Goal: Task Accomplishment & Management: Complete application form

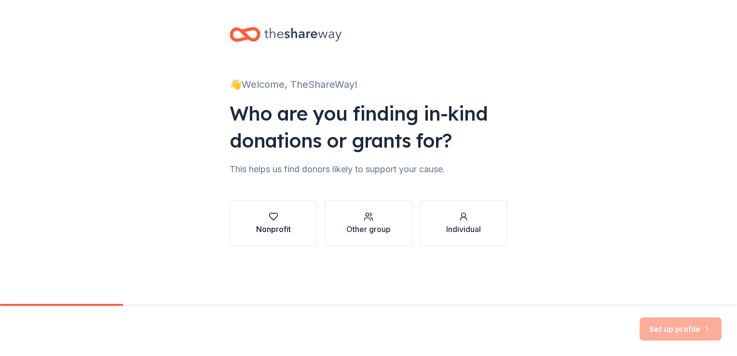
click at [282, 222] on div "Nonprofit" at bounding box center [273, 223] width 35 height 23
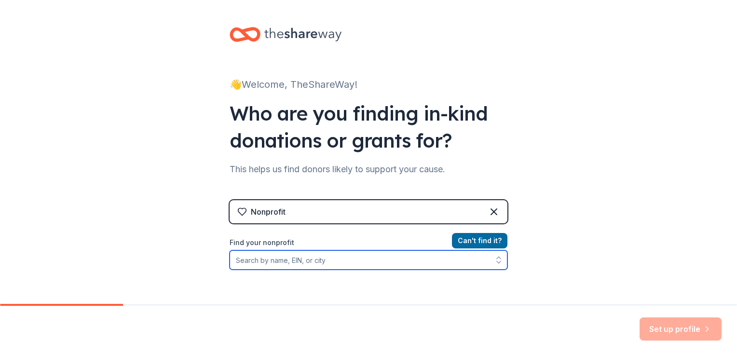
click at [297, 267] on input "Find your nonprofit" at bounding box center [369, 259] width 278 height 19
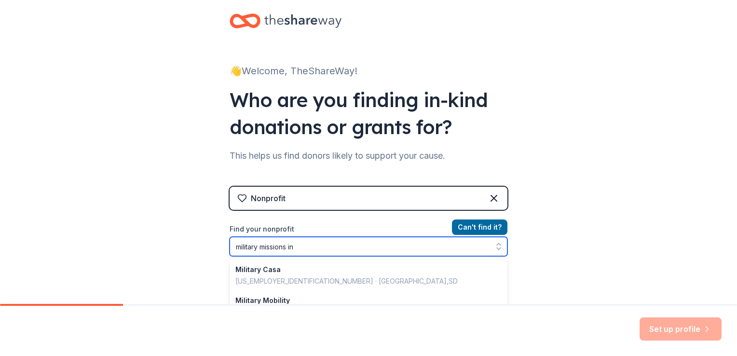
type input "military missions in"
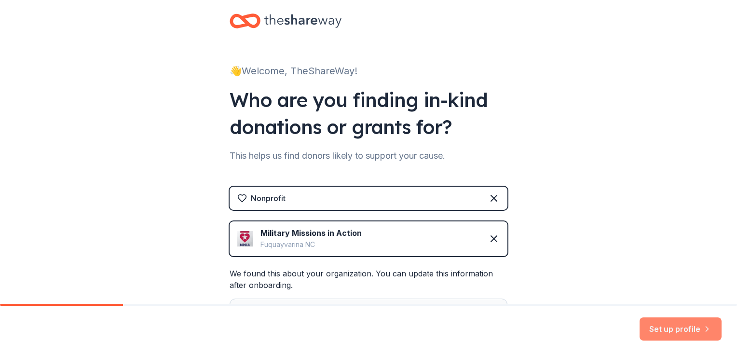
click at [662, 326] on button "Set up profile" at bounding box center [680, 328] width 82 height 23
click at [662, 326] on div "Set up profile" at bounding box center [680, 328] width 82 height 23
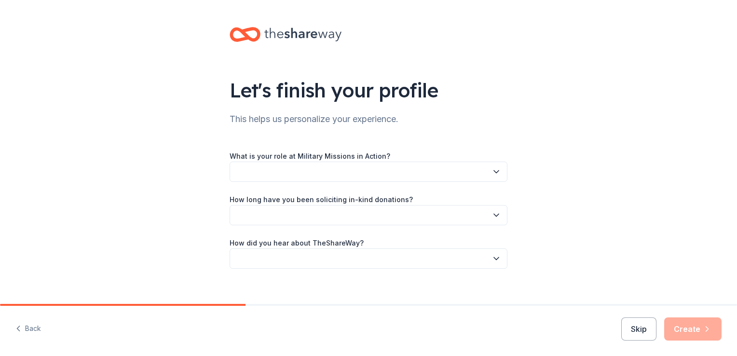
click at [344, 169] on button "button" at bounding box center [369, 172] width 278 height 20
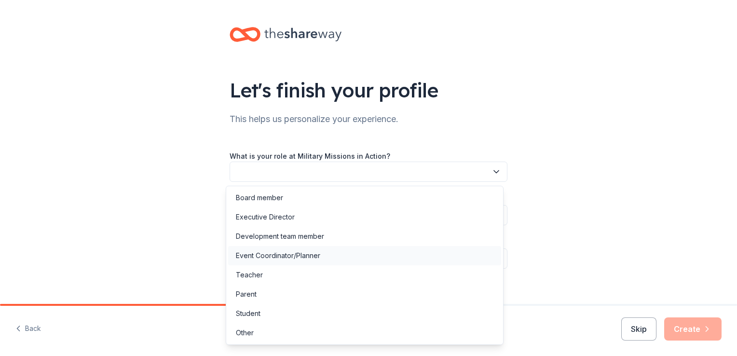
click at [323, 251] on div "Event Coordinator/Planner" at bounding box center [364, 255] width 273 height 19
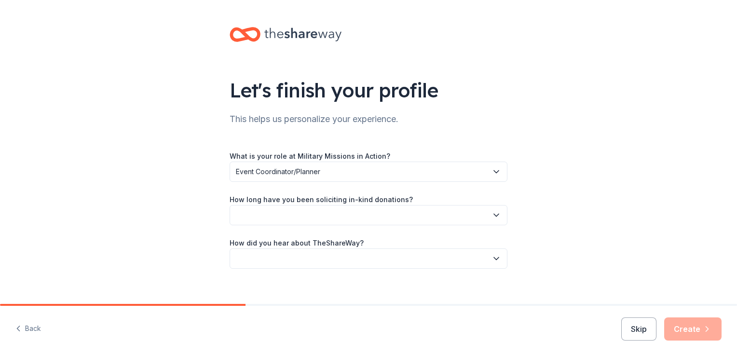
click at [282, 213] on button "button" at bounding box center [369, 215] width 278 height 20
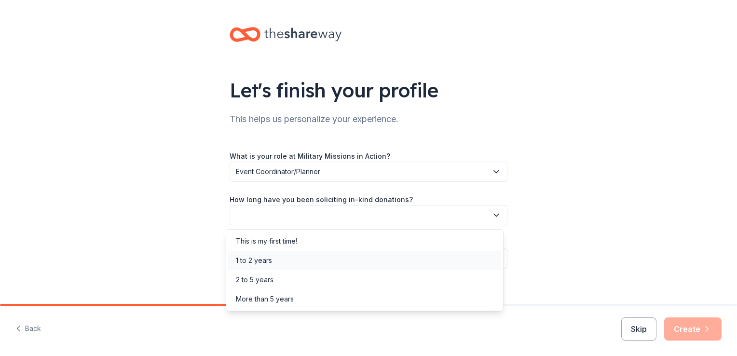
click at [262, 259] on div "1 to 2 years" at bounding box center [254, 261] width 36 height 12
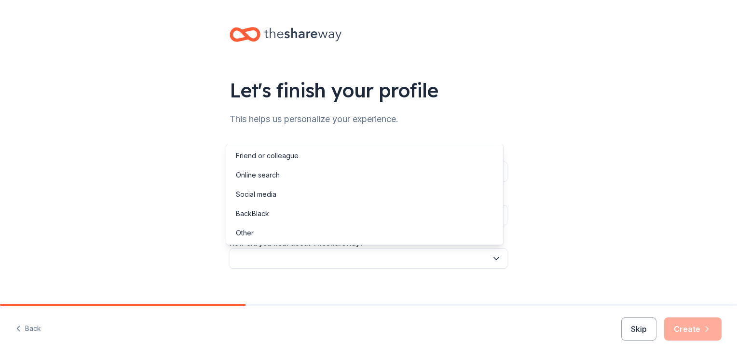
click at [260, 260] on button "button" at bounding box center [369, 258] width 278 height 20
click at [274, 169] on div "Online search" at bounding box center [258, 175] width 44 height 12
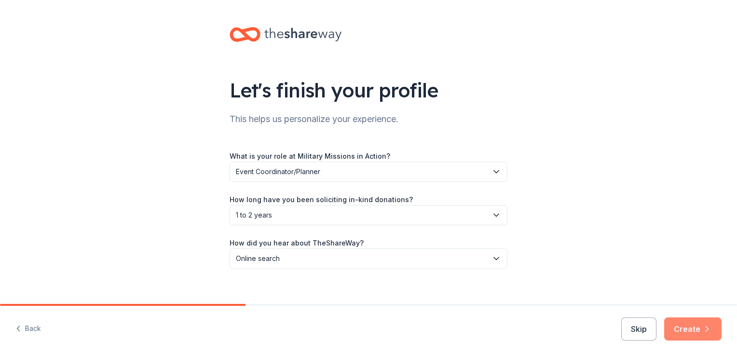
click at [677, 334] on button "Create" at bounding box center [692, 328] width 57 height 23
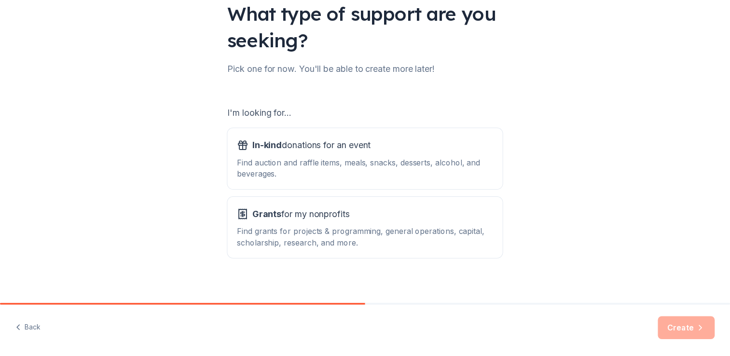
scroll to position [85, 0]
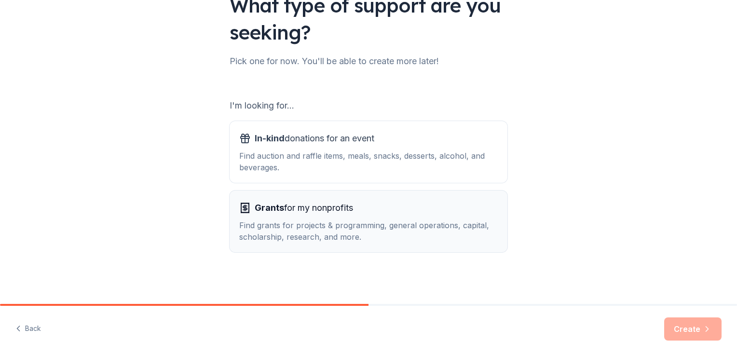
click at [394, 229] on div "Find grants for projects & programming, general operations, capital, scholarshi…" at bounding box center [368, 230] width 258 height 23
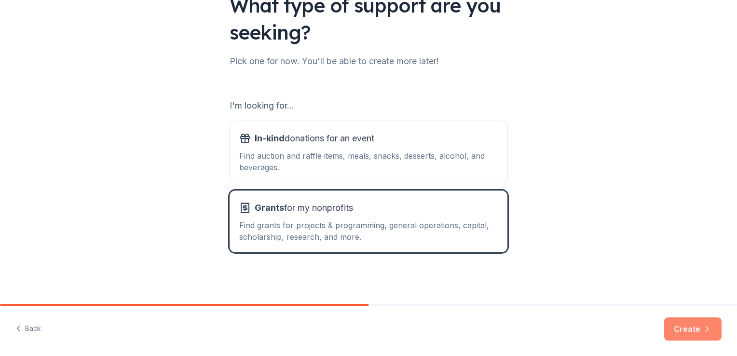
click at [674, 327] on button "Create" at bounding box center [692, 328] width 57 height 23
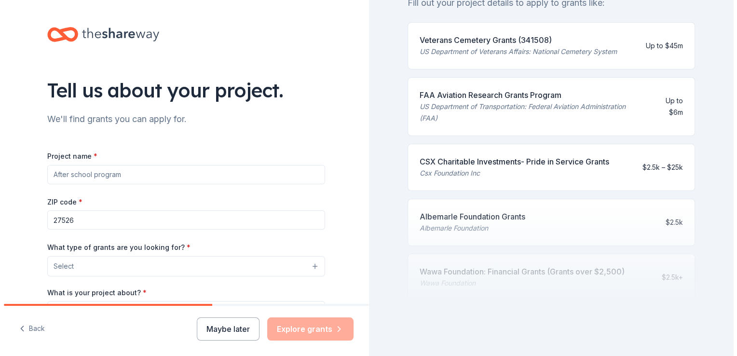
scroll to position [115, 0]
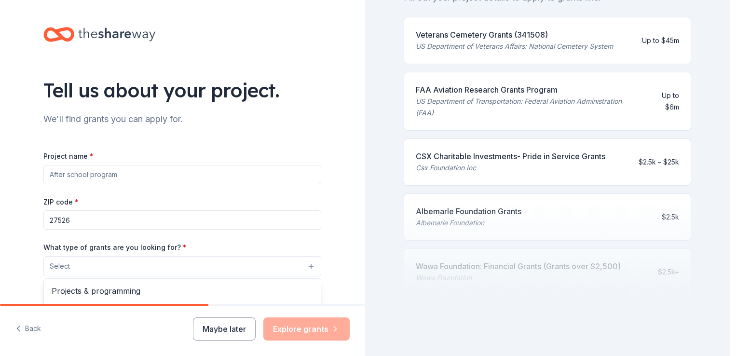
click at [110, 257] on button "Select" at bounding box center [182, 266] width 278 height 20
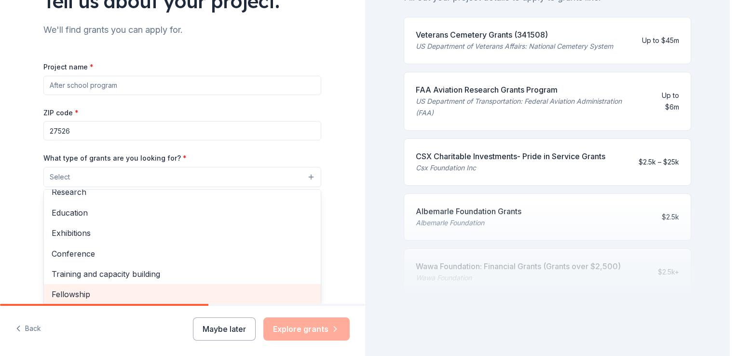
scroll to position [112, 0]
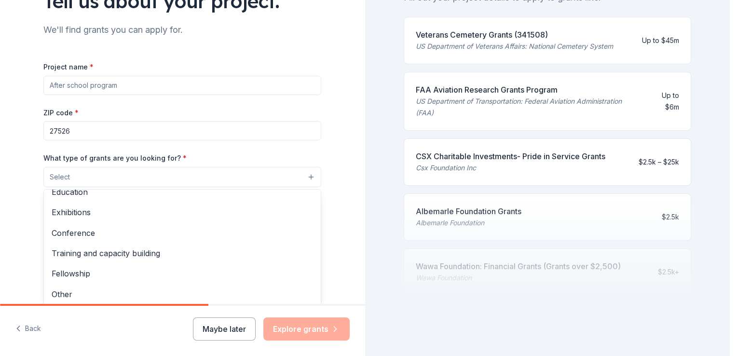
click at [137, 86] on div "Project name * ZIP code * 27526 What type of grants are you looking for? * Sele…" at bounding box center [182, 193] width 278 height 265
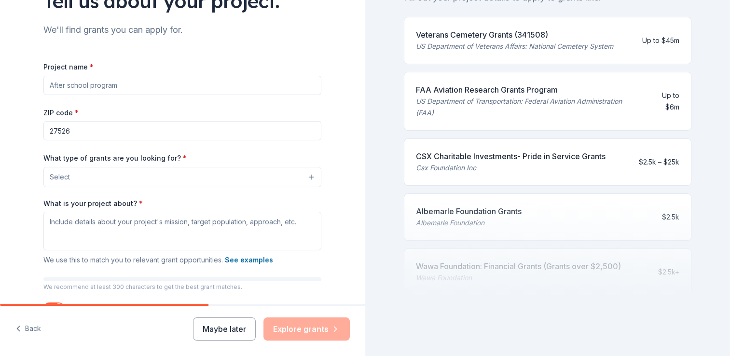
click at [137, 86] on input "Project name *" at bounding box center [182, 85] width 278 height 19
type input "homes for healing"
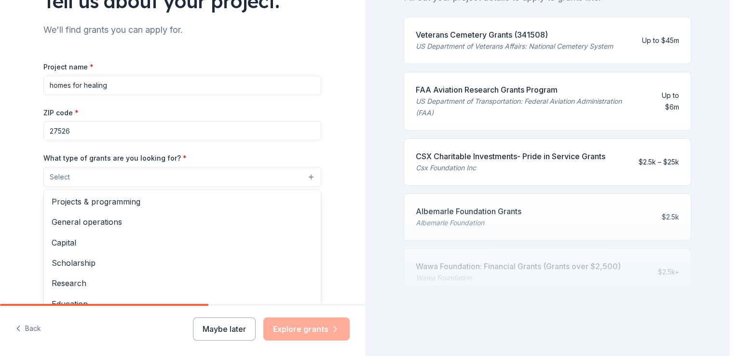
click at [84, 179] on button "Select" at bounding box center [182, 177] width 278 height 20
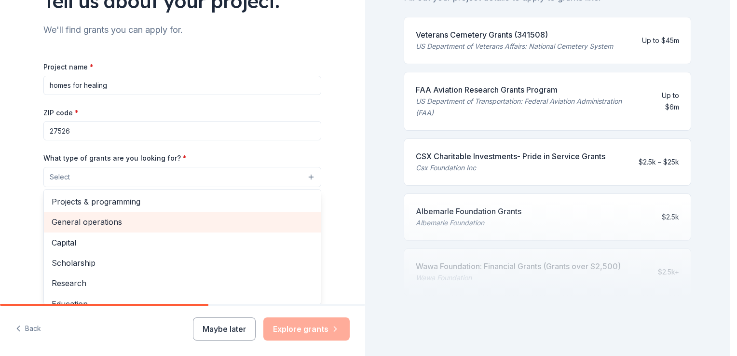
click at [91, 220] on span "General operations" at bounding box center [182, 222] width 261 height 13
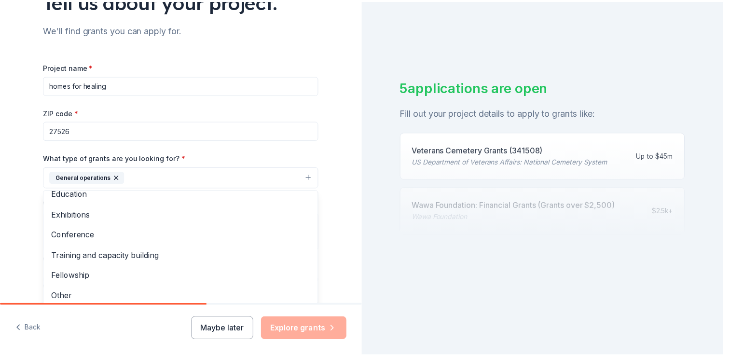
scroll to position [93, 0]
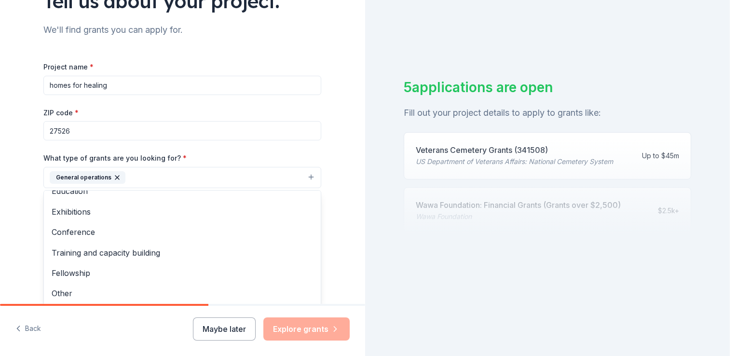
click at [166, 136] on div "Project name * homes for healing ZIP code * 27526 What type of grants are you l…" at bounding box center [182, 194] width 278 height 266
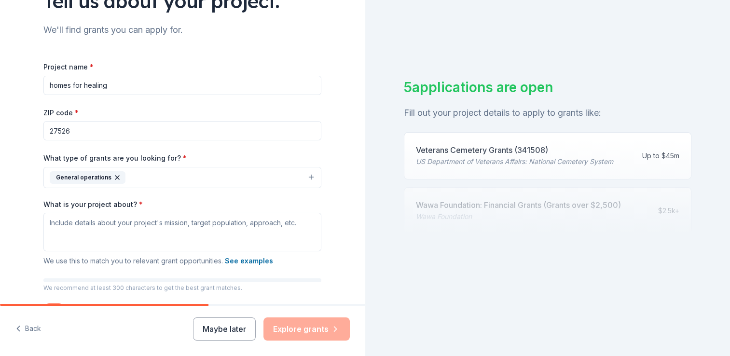
click at [166, 136] on input "27526" at bounding box center [182, 130] width 278 height 19
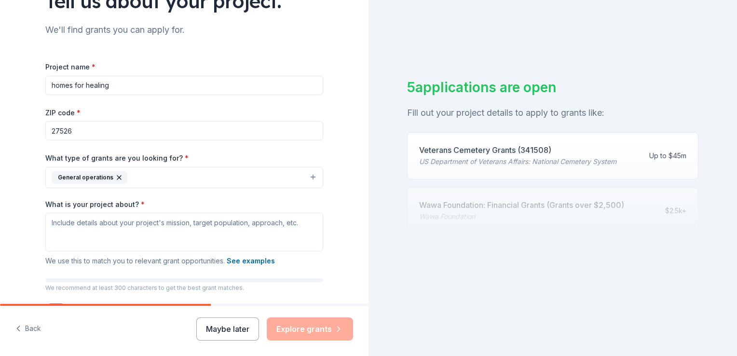
click at [244, 170] on button "General operations" at bounding box center [184, 177] width 278 height 21
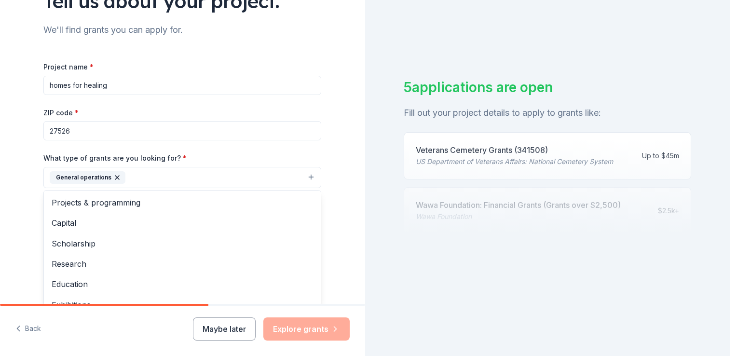
click at [336, 166] on div "Tell us about your project. We'll find grants you can apply for. Project name *…" at bounding box center [182, 142] width 365 height 462
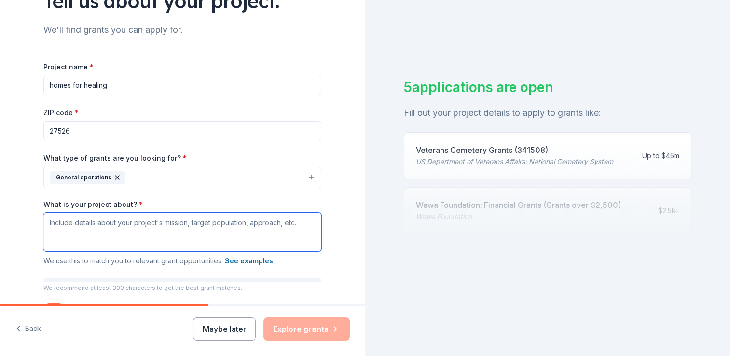
click at [92, 225] on textarea "What is your project about? *" at bounding box center [182, 232] width 278 height 39
paste textarea "I work with our local nonprofit organization dedicated to assisting disabled ve…"
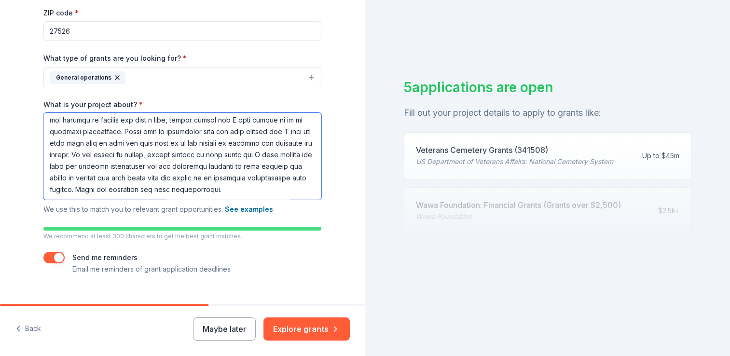
scroll to position [206, 0]
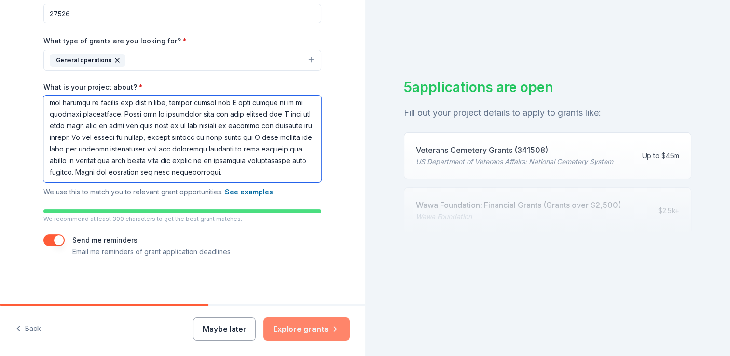
type textarea "I work with our local nonprofit organization dedicated to assisting disabled ve…"
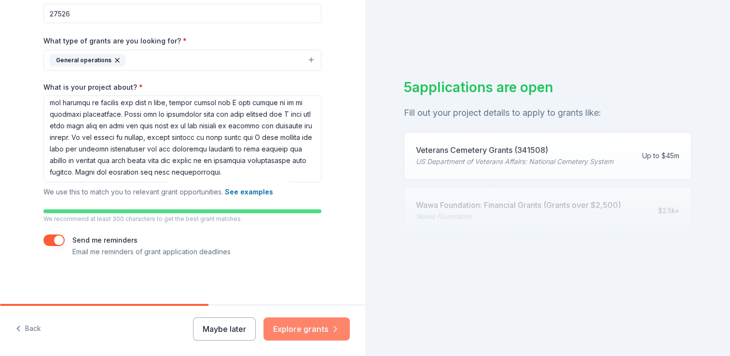
click at [300, 327] on button "Explore grants" at bounding box center [306, 328] width 86 height 23
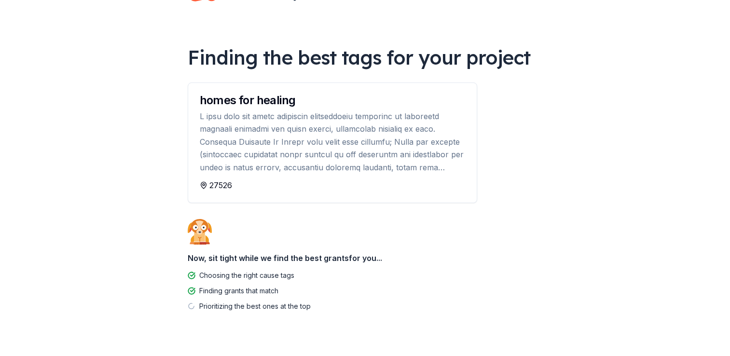
scroll to position [56, 0]
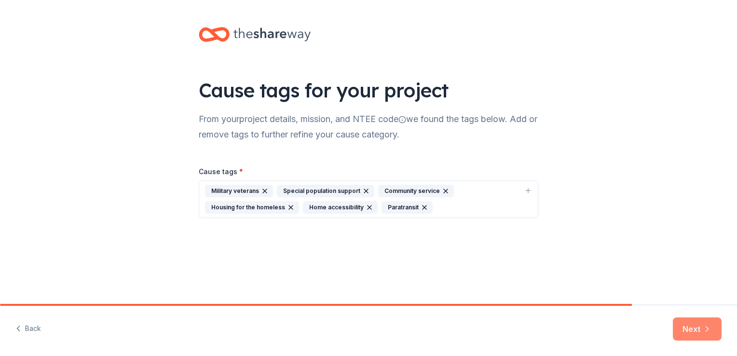
click at [698, 328] on button "Next" at bounding box center [697, 328] width 49 height 23
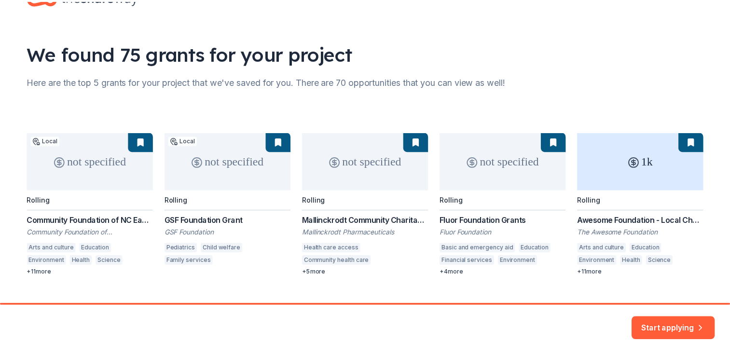
scroll to position [55, 0]
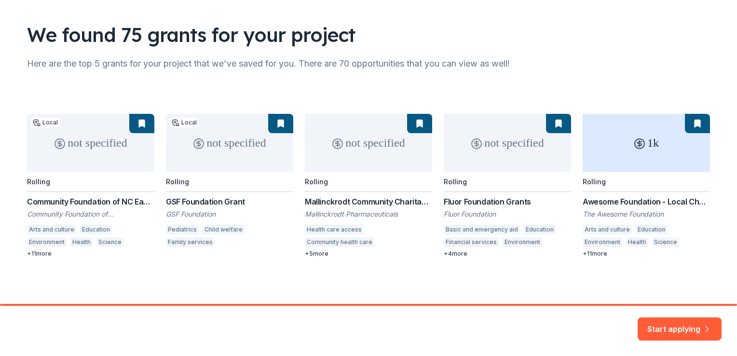
click at [623, 203] on div "not specified Local Rolling Community Foundation of [GEOGRAPHIC_DATA] East Gran…" at bounding box center [368, 186] width 683 height 144
click at [624, 161] on div "not specified Local Rolling Community Foundation of [GEOGRAPHIC_DATA] East Gran…" at bounding box center [368, 186] width 683 height 144
click at [625, 161] on div "not specified Local Rolling Community Foundation of [GEOGRAPHIC_DATA] East Gran…" at bounding box center [368, 186] width 683 height 144
click at [658, 318] on button "Start applying" at bounding box center [679, 322] width 84 height 23
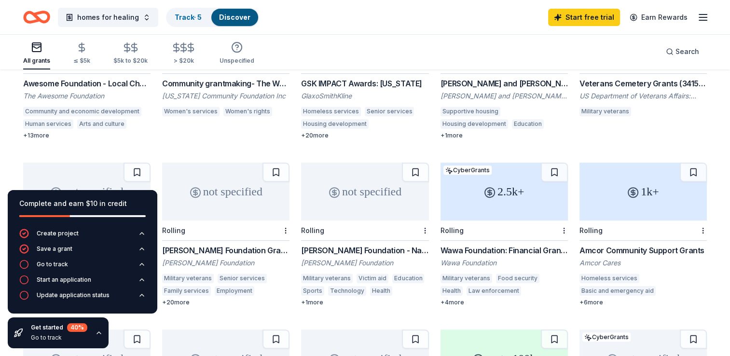
scroll to position [361, 0]
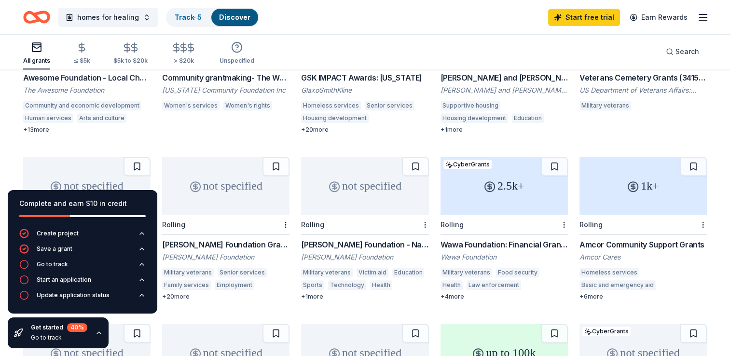
click at [511, 181] on div "2.5k+" at bounding box center [503, 186] width 127 height 58
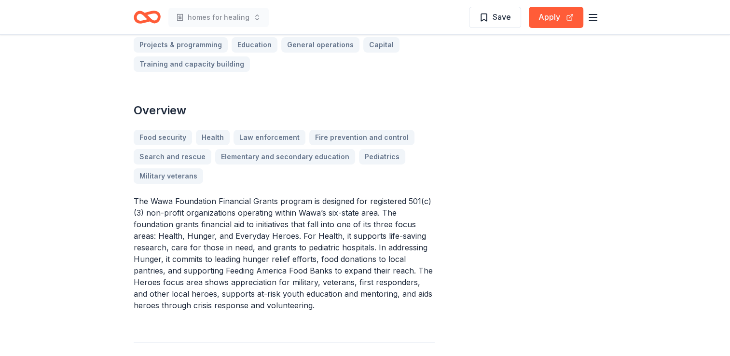
scroll to position [273, 0]
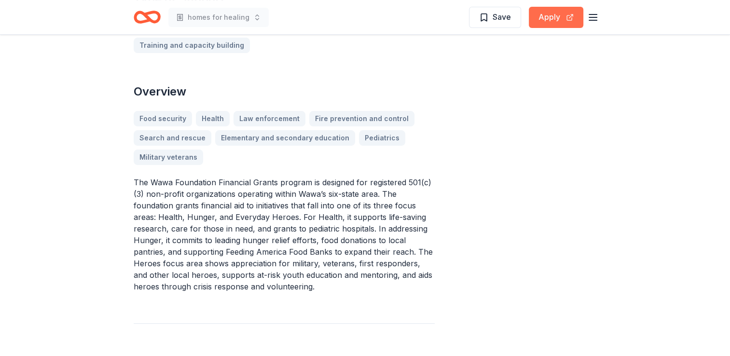
click at [543, 20] on button "Apply" at bounding box center [555, 17] width 54 height 21
